Goal: Navigation & Orientation: Find specific page/section

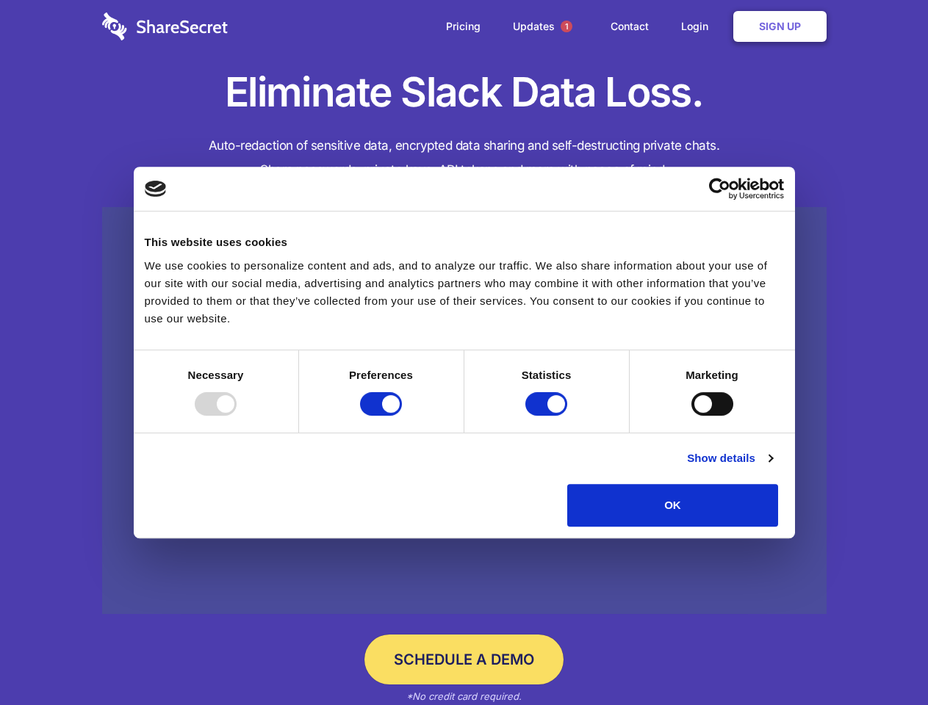
click at [237, 416] on div at bounding box center [216, 404] width 42 height 24
click at [402, 416] on input "Preferences" at bounding box center [381, 404] width 42 height 24
checkbox input "false"
click at [548, 416] on input "Statistics" at bounding box center [546, 404] width 42 height 24
checkbox input "false"
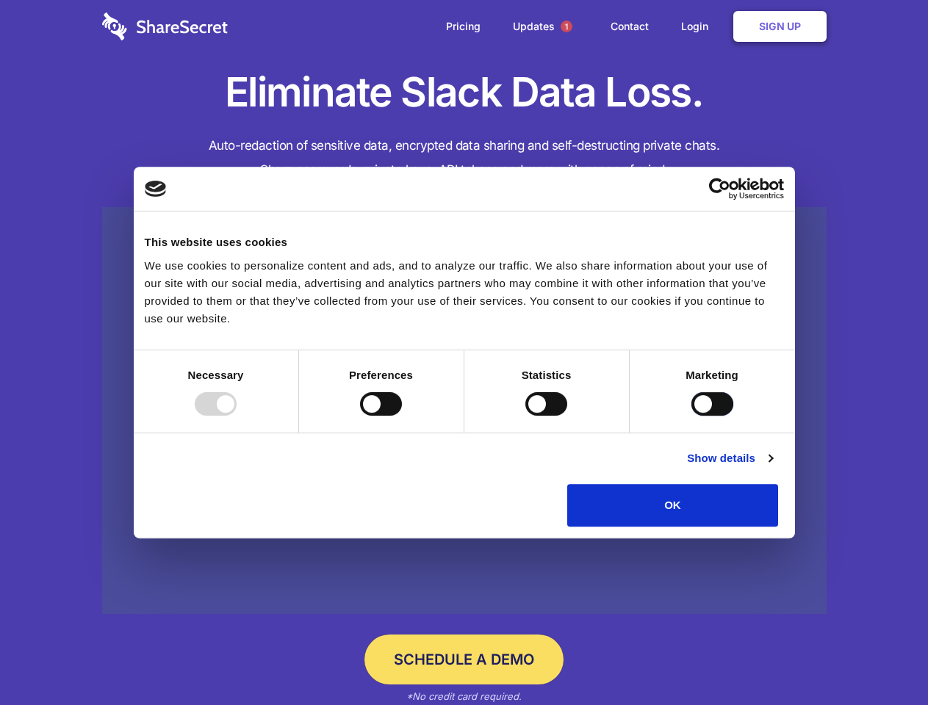
click at [691, 416] on input "Marketing" at bounding box center [712, 404] width 42 height 24
checkbox input "true"
click at [772, 467] on link "Show details" at bounding box center [729, 459] width 85 height 18
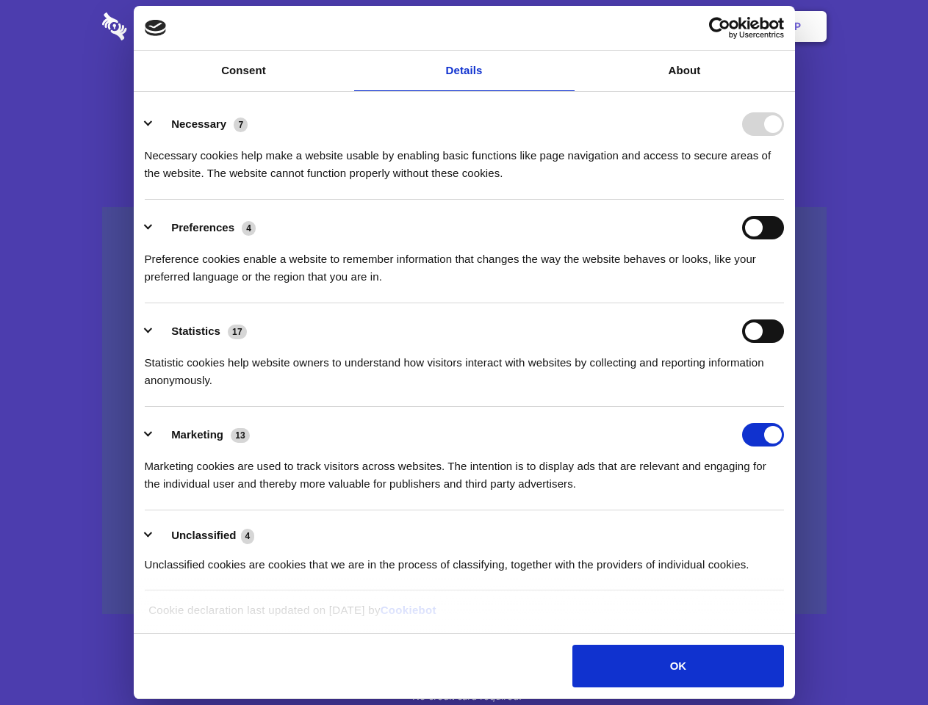
click at [784, 182] on div "Necessary cookies help make a website usable by enabling basic functions like p…" at bounding box center [464, 159] width 639 height 46
click at [566, 26] on span "1" at bounding box center [567, 27] width 12 height 12
